Goal: Information Seeking & Learning: Learn about a topic

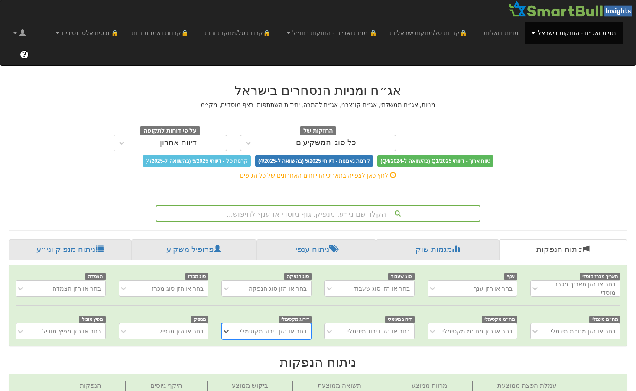
scroll to position [0, 6]
click at [185, 327] on div "בחר או הזן מנפיק" at bounding box center [181, 331] width 46 height 9
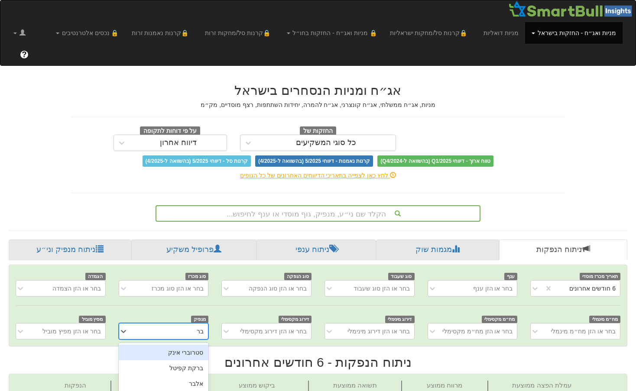
scroll to position [0, 0]
type input "ברן"
click at [189, 345] on div "ברן" at bounding box center [164, 353] width 90 height 16
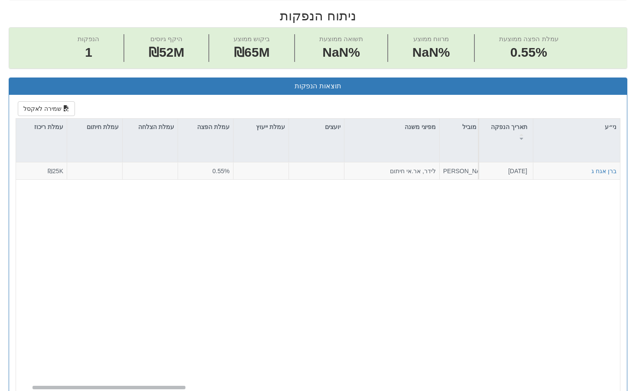
scroll to position [0, 31]
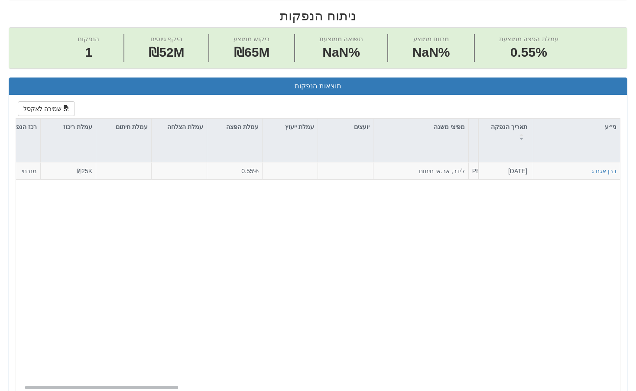
drag, startPoint x: 491, startPoint y: 366, endPoint x: 51, endPoint y: 376, distance: 439.8
click at [51, 376] on div "ני״ע תאריך הנפקה מספר ני״ע הזמנות זוכות סוג הנפקה סוג מכרז דוח הצעת מדף הערות מ…" at bounding box center [318, 266] width 604 height 294
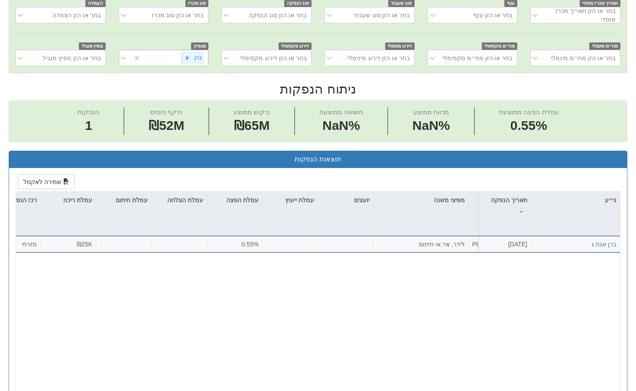
scroll to position [260, 0]
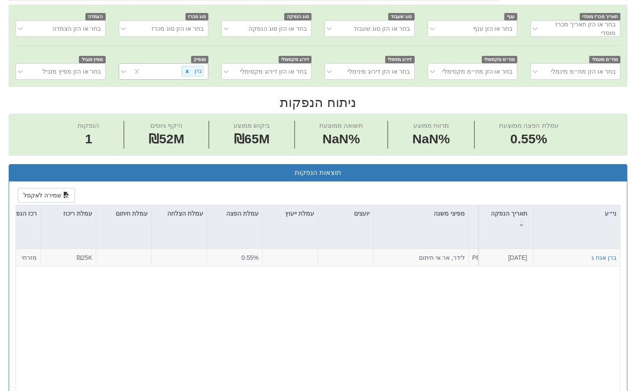
click at [187, 70] on icon at bounding box center [187, 71] width 3 height 3
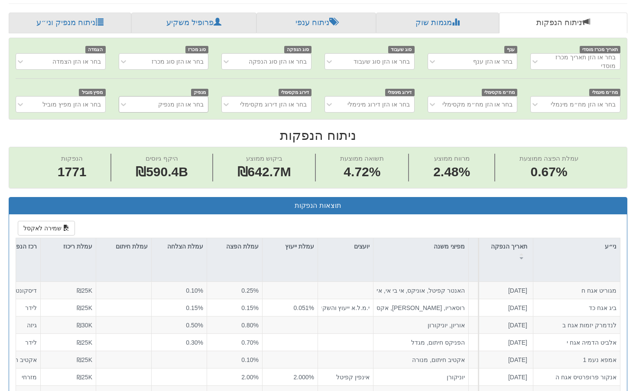
scroll to position [173, 0]
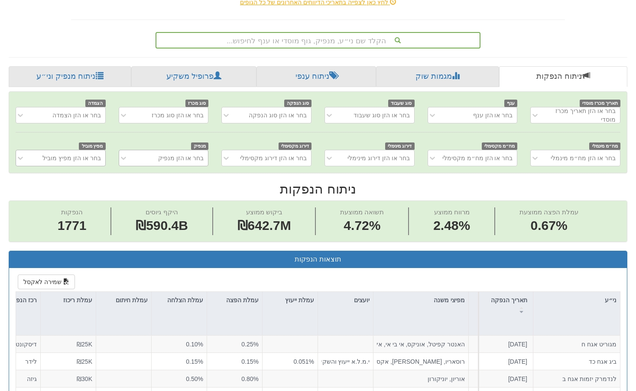
click at [92, 154] on div "בחר או הזן מפיץ מוביל" at bounding box center [71, 158] width 58 height 9
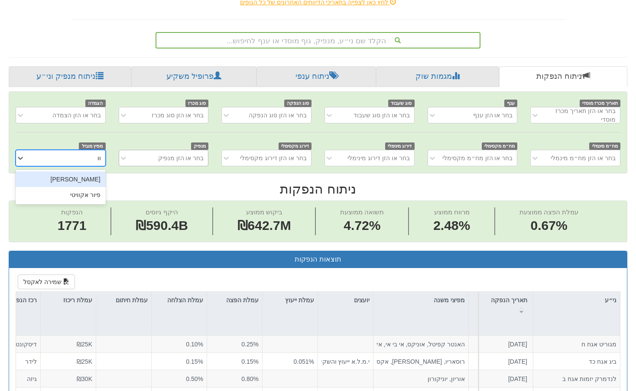
type input "וולי"
click at [57, 172] on div "[PERSON_NAME]" at bounding box center [61, 180] width 90 height 16
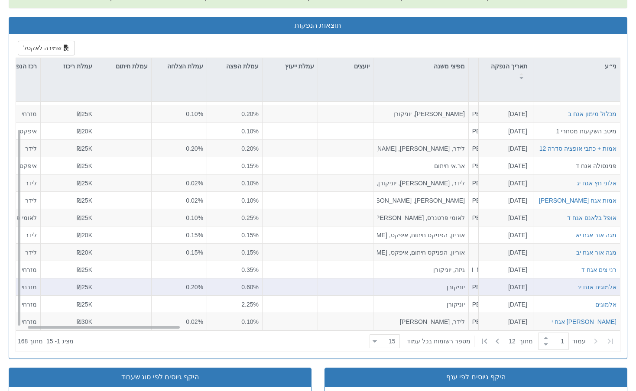
scroll to position [433, 0]
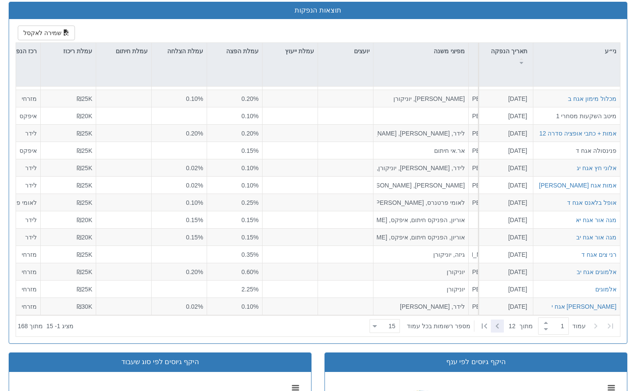
click at [496, 324] on icon at bounding box center [497, 326] width 3 height 5
type input "2"
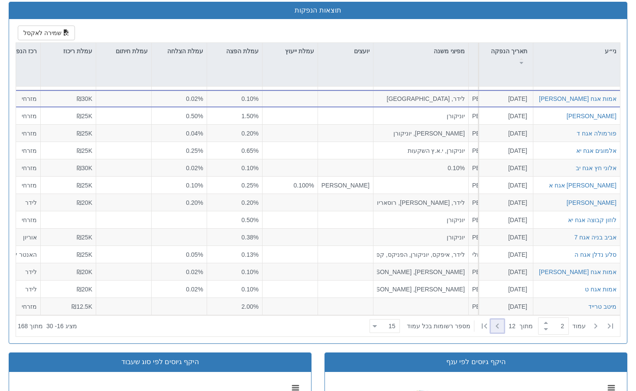
scroll to position [0, -7]
